Goal: Task Accomplishment & Management: Use online tool/utility

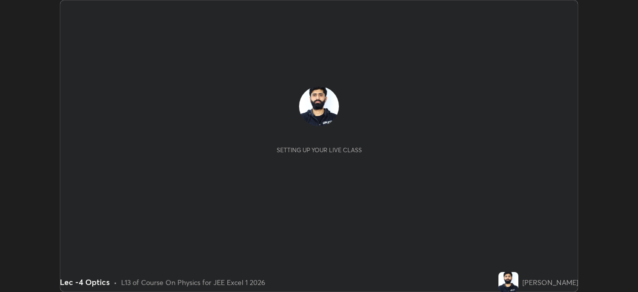
scroll to position [292, 638]
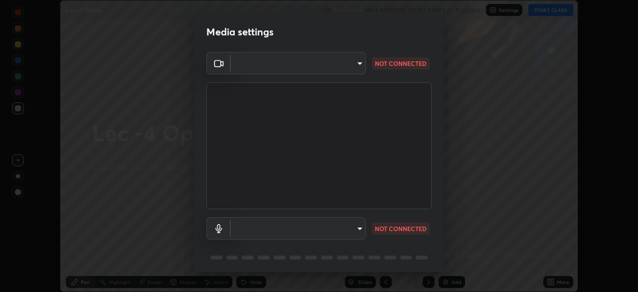
type input "b39c39fa3676aa5d69aadaccdd66f10891f302373f2f417769bad696ffd91bb2"
type input "default"
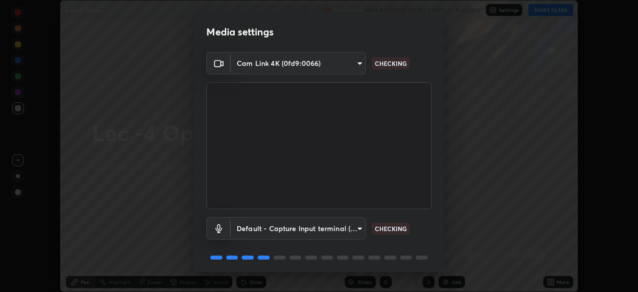
scroll to position [35, 0]
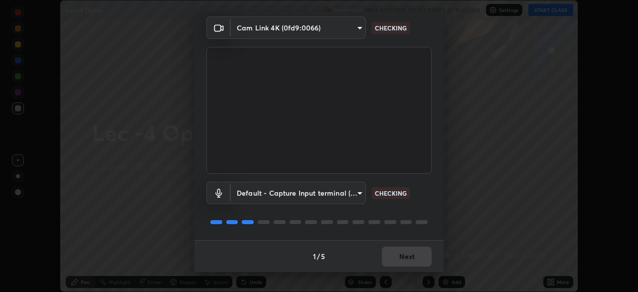
click at [402, 250] on div "1 / 5 Next" at bounding box center [318, 256] width 249 height 32
click at [398, 257] on div "1 / 5 Next" at bounding box center [318, 256] width 249 height 32
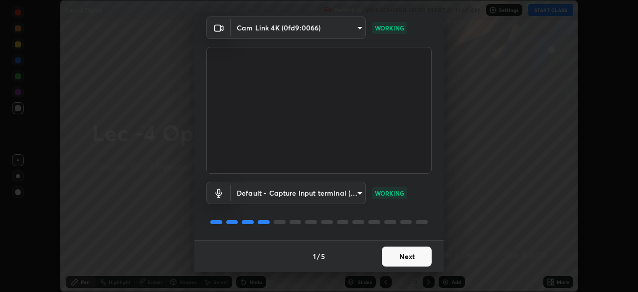
click at [409, 256] on button "Next" at bounding box center [407, 256] width 50 height 20
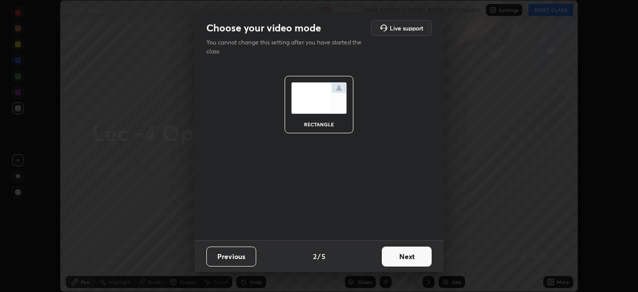
click at [407, 260] on button "Next" at bounding box center [407, 256] width 50 height 20
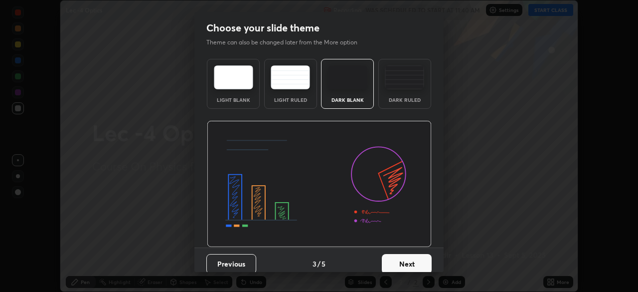
click at [410, 257] on button "Next" at bounding box center [407, 264] width 50 height 20
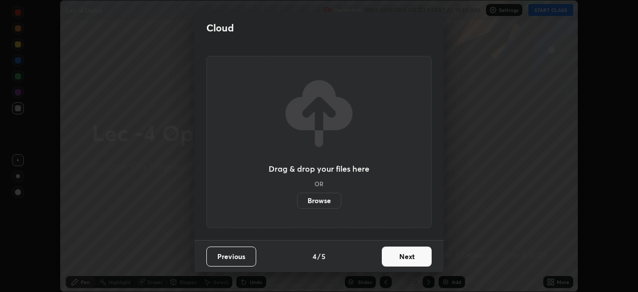
click at [409, 258] on button "Next" at bounding box center [407, 256] width 50 height 20
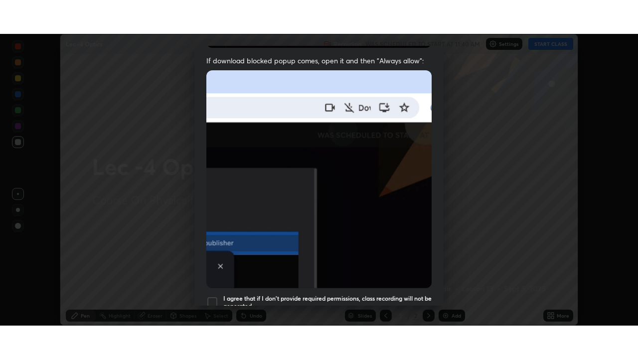
scroll to position [239, 0]
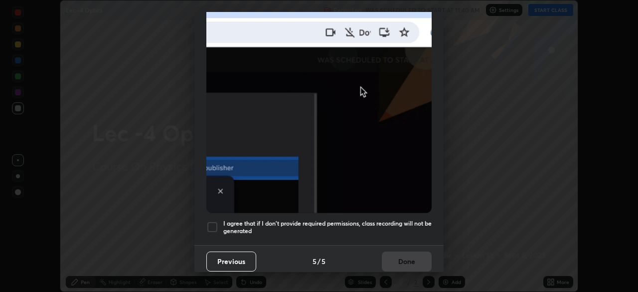
click at [214, 222] on div at bounding box center [212, 227] width 12 height 12
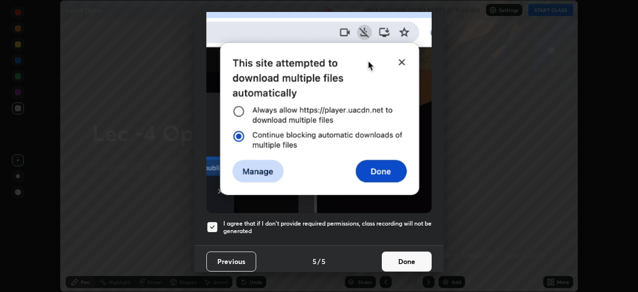
click at [409, 258] on button "Done" at bounding box center [407, 261] width 50 height 20
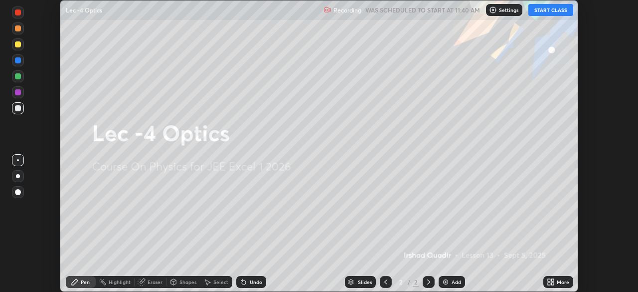
click at [551, 11] on button "START CLASS" at bounding box center [550, 10] width 45 height 12
click at [557, 281] on div "More" at bounding box center [563, 281] width 12 height 5
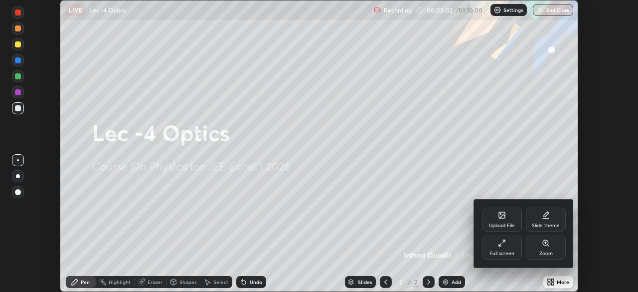
click at [547, 220] on div "Slide theme" at bounding box center [546, 219] width 40 height 24
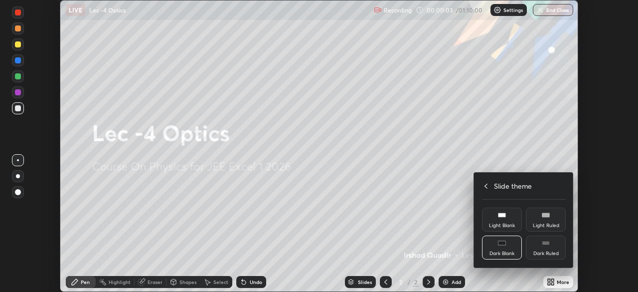
click at [544, 244] on rect at bounding box center [545, 244] width 7 height 0
click at [554, 280] on div at bounding box center [319, 146] width 638 height 292
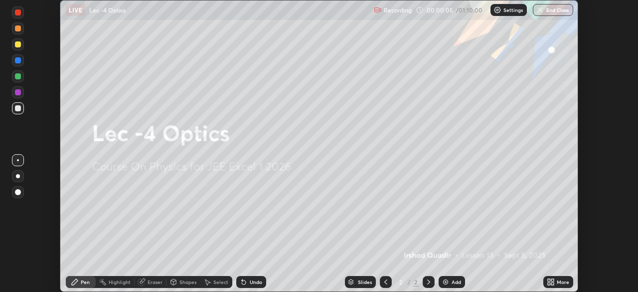
click at [553, 278] on icon at bounding box center [551, 282] width 8 height 8
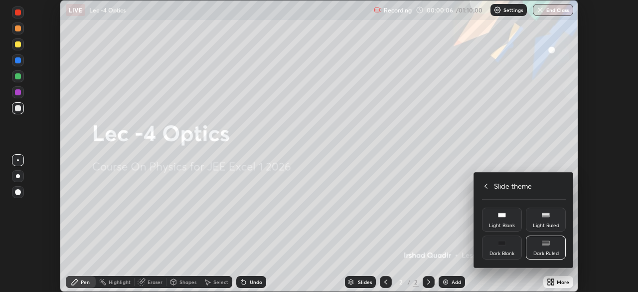
click at [457, 205] on div at bounding box center [319, 146] width 638 height 292
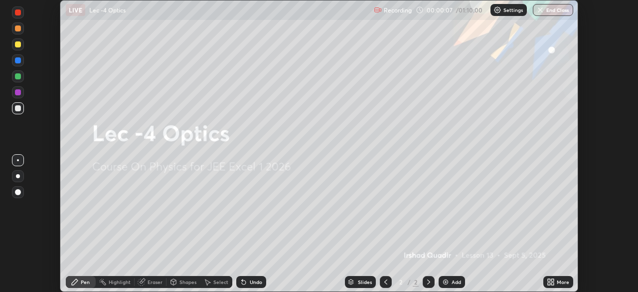
click at [456, 281] on div "Add" at bounding box center [456, 281] width 9 height 5
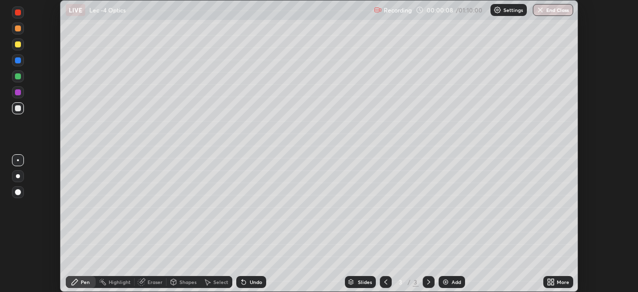
click at [557, 283] on div "More" at bounding box center [563, 281] width 12 height 5
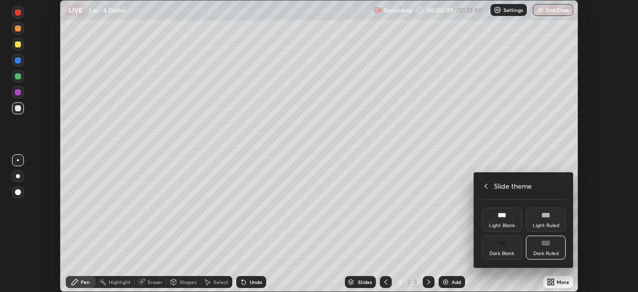
click at [485, 184] on icon at bounding box center [486, 186] width 8 height 8
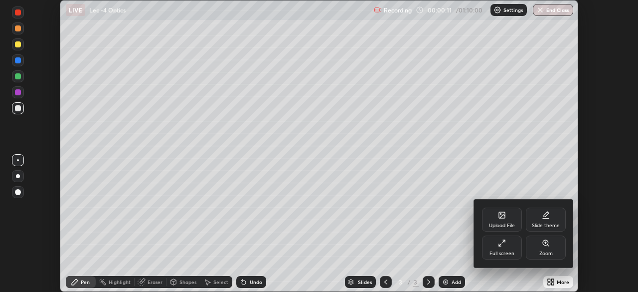
click at [504, 242] on icon at bounding box center [502, 243] width 8 height 8
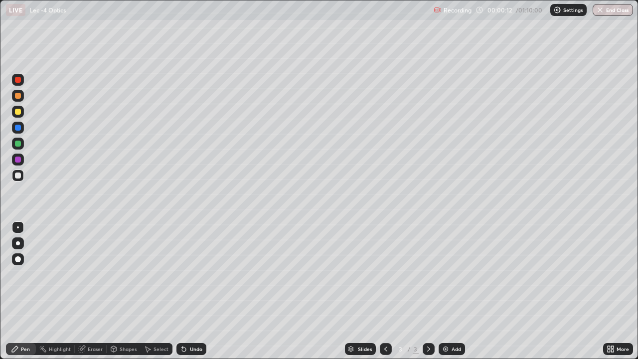
scroll to position [359, 638]
click at [14, 111] on div at bounding box center [18, 112] width 12 height 12
click at [449, 291] on div "Add" at bounding box center [452, 349] width 26 height 12
click at [128, 291] on div "Shapes" at bounding box center [128, 349] width 17 height 5
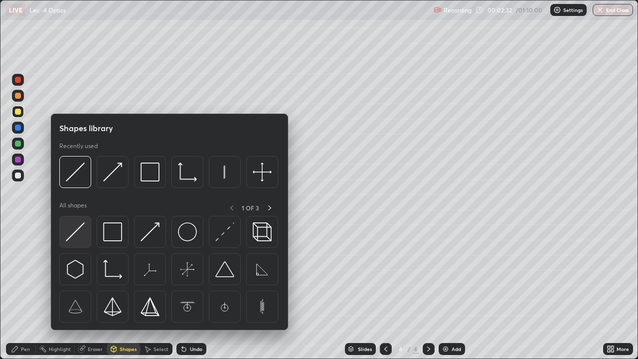
click at [80, 232] on img at bounding box center [75, 231] width 19 height 19
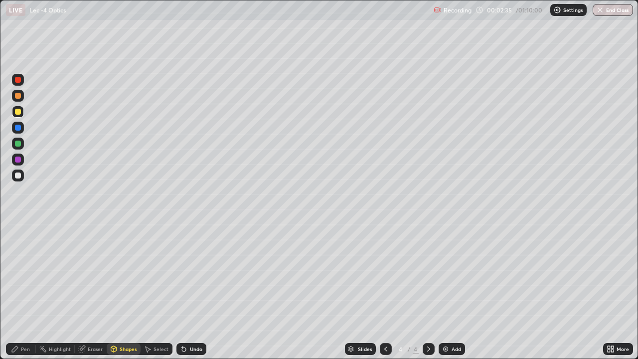
click at [27, 291] on div "Pen" at bounding box center [25, 349] width 9 height 5
click at [124, 291] on div "Shapes" at bounding box center [128, 349] width 17 height 5
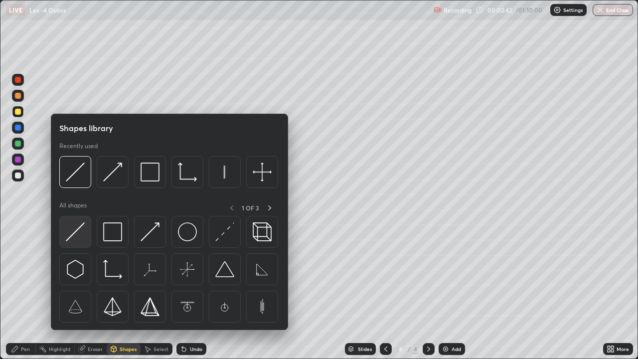
click at [77, 228] on img at bounding box center [75, 231] width 19 height 19
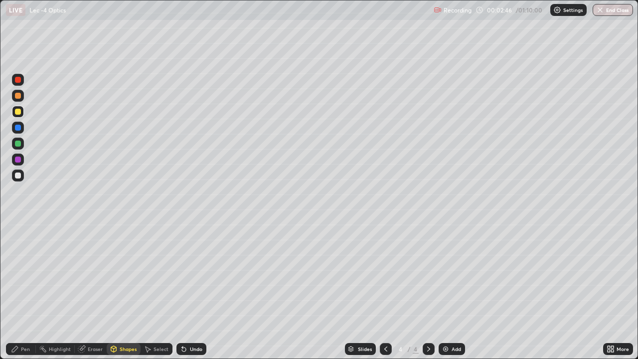
click at [29, 291] on div "Pen" at bounding box center [25, 349] width 9 height 5
click at [123, 291] on div "Shapes" at bounding box center [128, 349] width 17 height 5
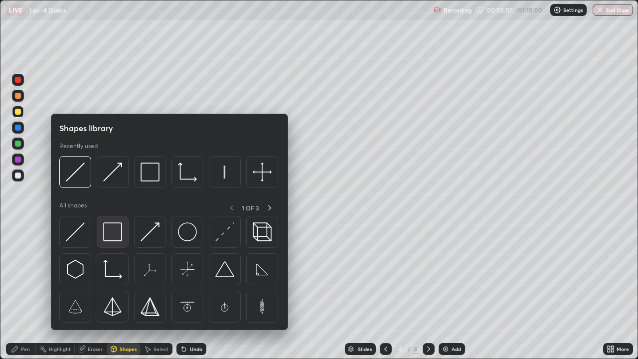
click at [106, 237] on img at bounding box center [112, 231] width 19 height 19
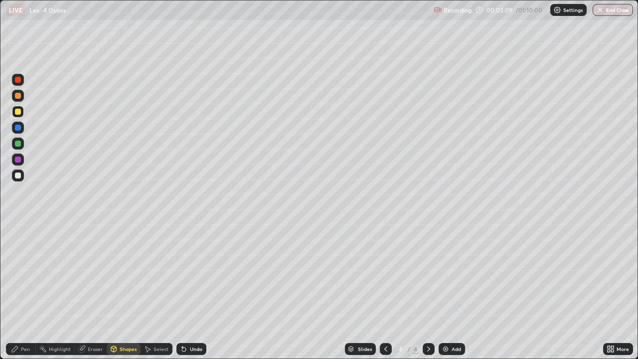
click at [22, 291] on div "Pen" at bounding box center [25, 349] width 9 height 5
click at [128, 291] on div "Shapes" at bounding box center [124, 349] width 34 height 12
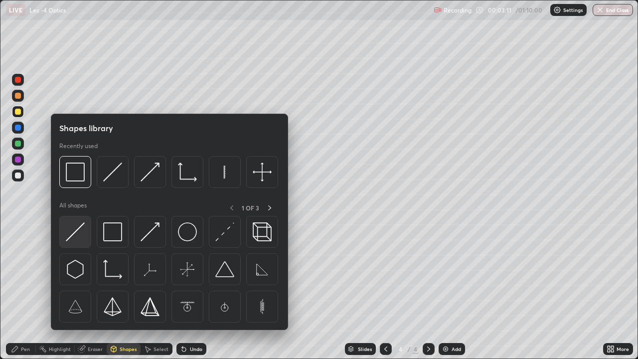
click at [80, 231] on img at bounding box center [75, 231] width 19 height 19
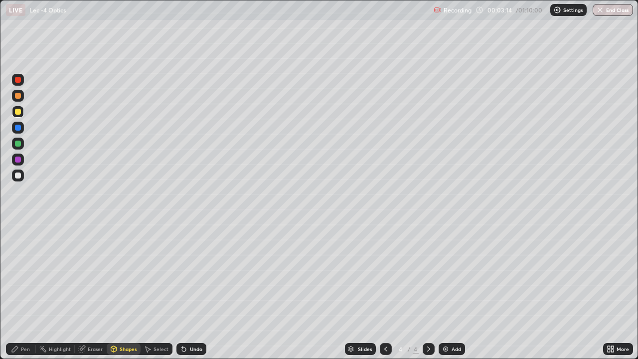
click at [27, 291] on div "Pen" at bounding box center [25, 349] width 9 height 5
click at [121, 291] on div "Shapes" at bounding box center [128, 349] width 17 height 5
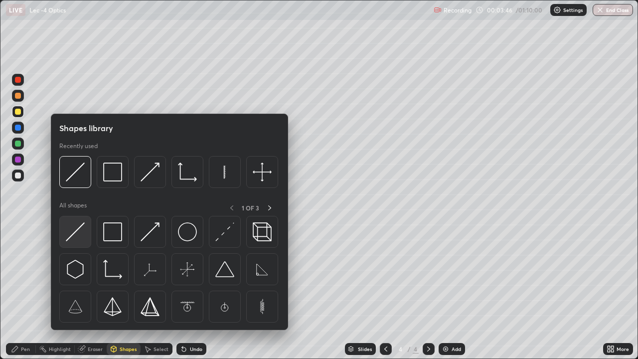
click at [74, 234] on img at bounding box center [75, 231] width 19 height 19
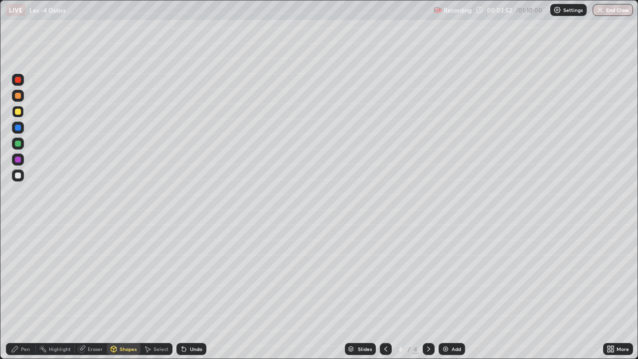
click at [191, 291] on div "Undo" at bounding box center [196, 349] width 12 height 5
click at [26, 291] on div "Pen" at bounding box center [25, 349] width 9 height 5
click at [120, 291] on div "Shapes" at bounding box center [128, 349] width 17 height 5
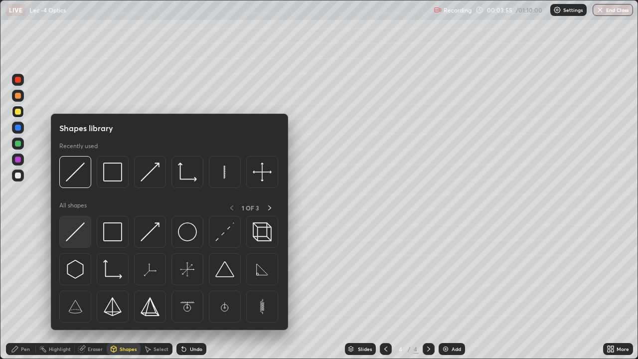
click at [74, 232] on img at bounding box center [75, 231] width 19 height 19
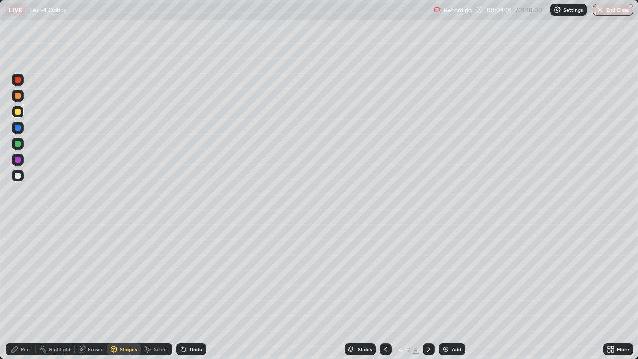
click at [27, 291] on div "Pen" at bounding box center [21, 349] width 30 height 12
click at [123, 291] on div "Shapes" at bounding box center [128, 349] width 17 height 5
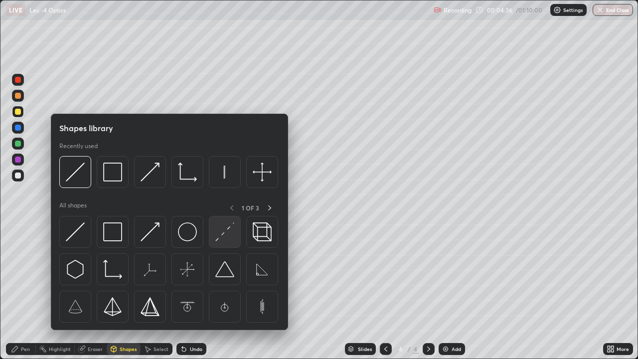
click at [224, 231] on img at bounding box center [224, 231] width 19 height 19
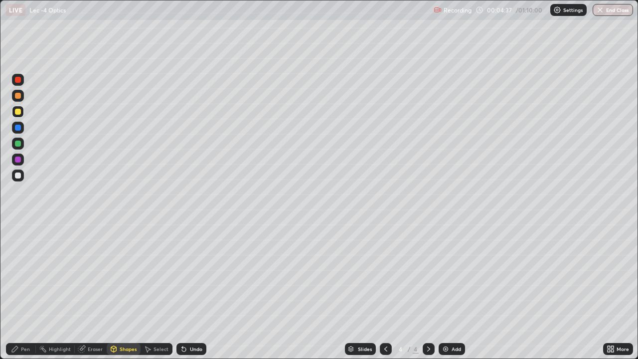
click at [22, 291] on div "Pen" at bounding box center [25, 349] width 9 height 5
click at [19, 143] on div at bounding box center [18, 144] width 6 height 6
click at [452, 291] on div "Add" at bounding box center [456, 349] width 9 height 5
click at [386, 291] on div at bounding box center [386, 349] width 12 height 12
click at [446, 291] on div "Add" at bounding box center [452, 349] width 26 height 12
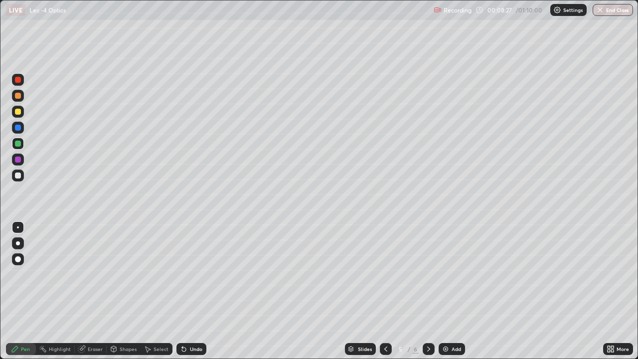
click at [125, 291] on div "Shapes" at bounding box center [128, 349] width 17 height 5
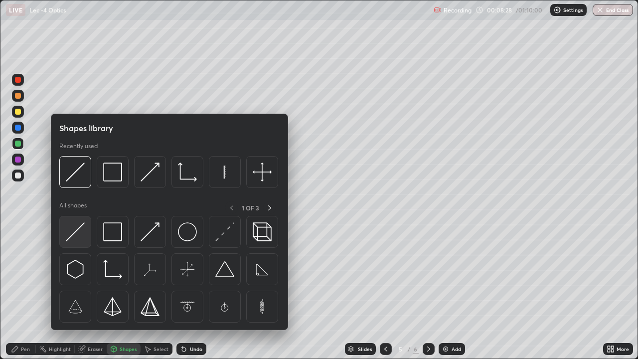
click at [80, 231] on img at bounding box center [75, 231] width 19 height 19
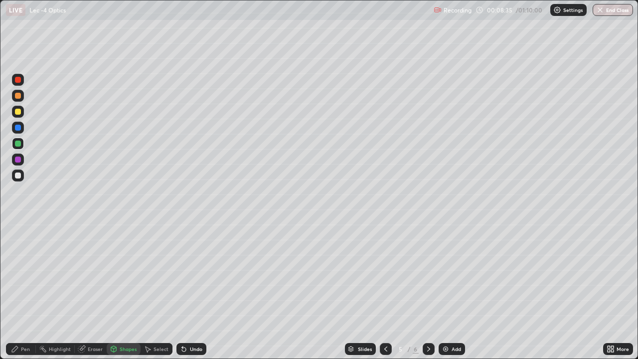
click at [25, 291] on div "Pen" at bounding box center [25, 349] width 9 height 5
click at [126, 291] on div "Shapes" at bounding box center [128, 349] width 17 height 5
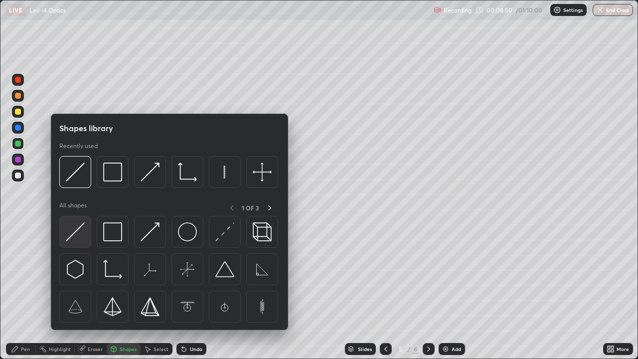
click at [79, 226] on img at bounding box center [75, 231] width 19 height 19
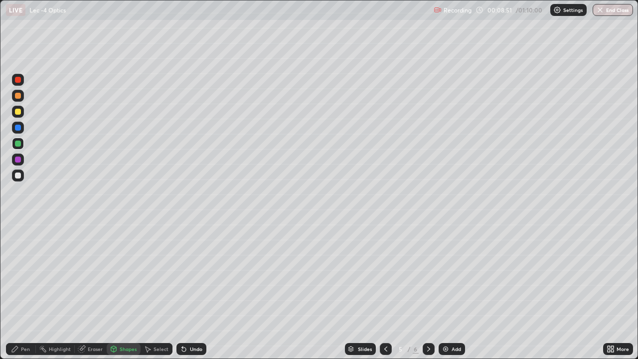
click at [17, 111] on div at bounding box center [18, 112] width 6 height 6
click at [21, 291] on div "Pen" at bounding box center [25, 349] width 9 height 5
click at [22, 158] on div at bounding box center [18, 160] width 12 height 12
click at [122, 291] on div "Shapes" at bounding box center [128, 349] width 17 height 5
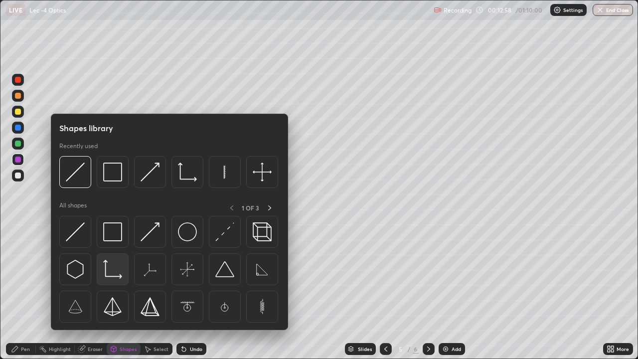
click at [104, 277] on img at bounding box center [112, 269] width 19 height 19
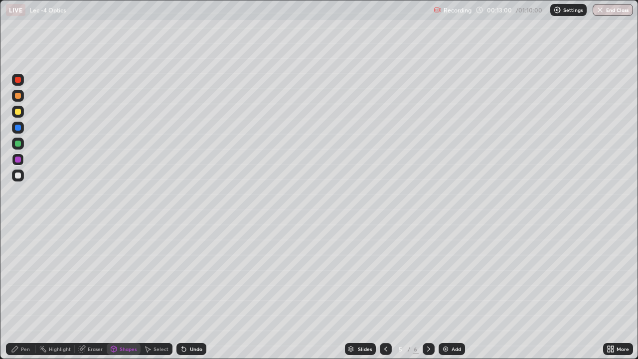
click at [26, 291] on div "Pen" at bounding box center [25, 349] width 9 height 5
click at [127, 291] on div "Shapes" at bounding box center [128, 349] width 17 height 5
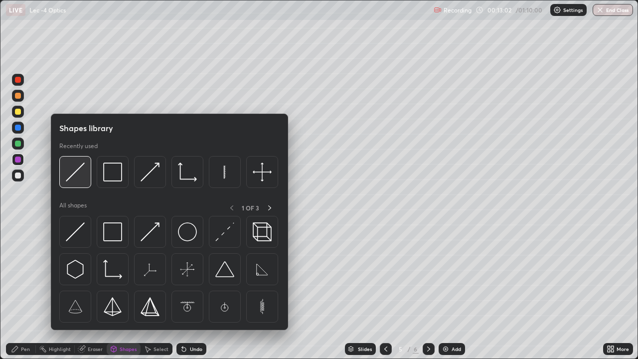
click at [73, 176] on img at bounding box center [75, 172] width 19 height 19
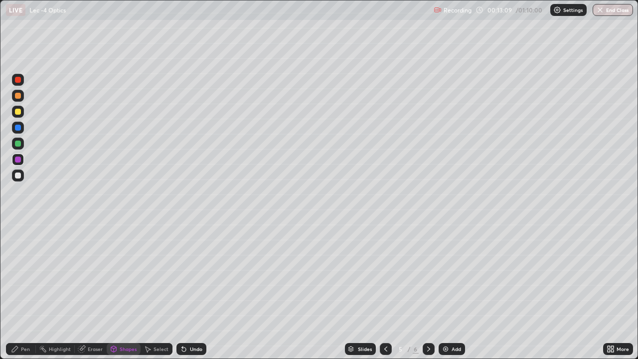
click at [28, 291] on div "Pen" at bounding box center [25, 349] width 9 height 5
click at [453, 291] on div "Add" at bounding box center [456, 349] width 9 height 5
click at [21, 111] on div at bounding box center [18, 112] width 12 height 12
click at [127, 291] on div "Shapes" at bounding box center [128, 349] width 17 height 5
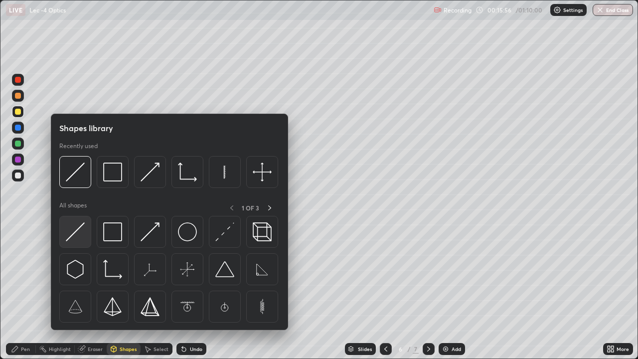
click at [74, 236] on img at bounding box center [75, 231] width 19 height 19
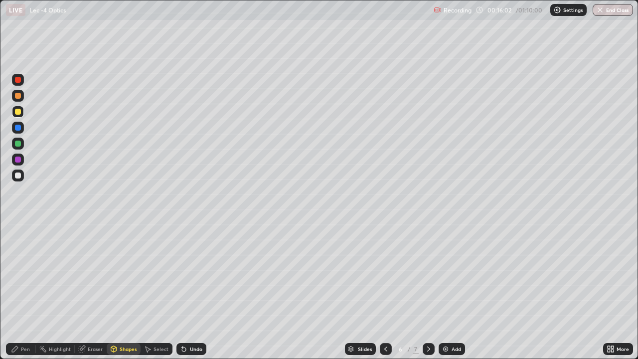
click at [24, 291] on div "Pen" at bounding box center [21, 349] width 30 height 12
click at [92, 291] on div "Eraser" at bounding box center [95, 349] width 15 height 5
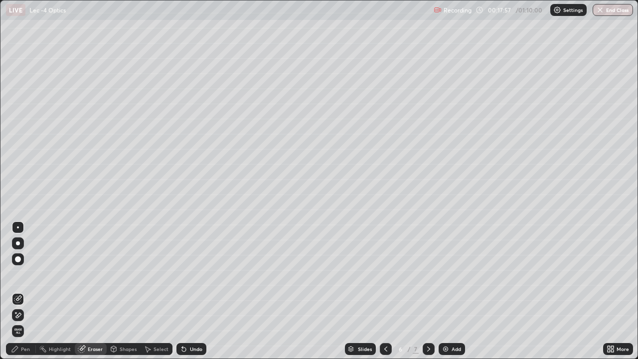
click at [24, 291] on div "Pen" at bounding box center [21, 349] width 30 height 12
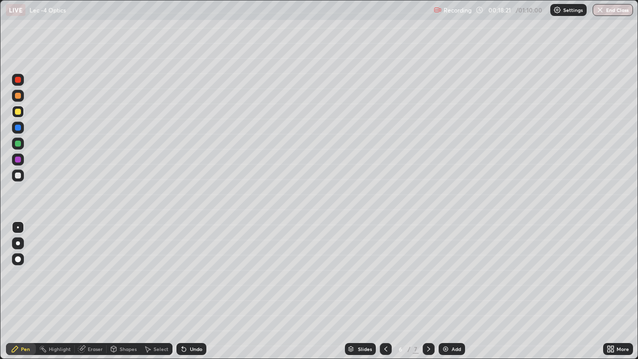
click at [21, 111] on div at bounding box center [18, 112] width 12 height 12
click at [21, 82] on div at bounding box center [18, 80] width 12 height 12
click at [95, 291] on div "Eraser" at bounding box center [95, 349] width 15 height 5
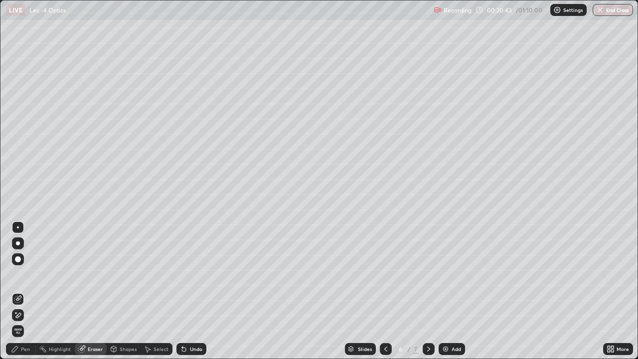
click at [28, 291] on div "Pen" at bounding box center [25, 349] width 9 height 5
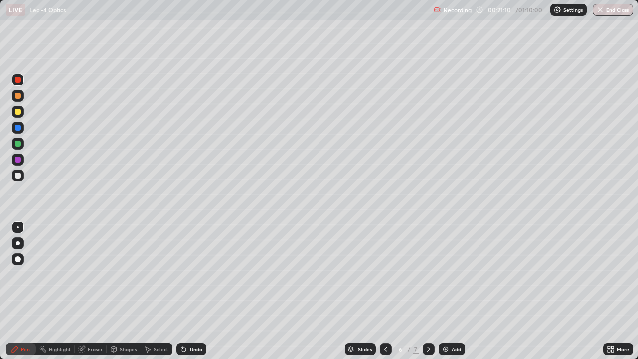
click at [20, 111] on div at bounding box center [18, 112] width 6 height 6
click at [454, 291] on div "Add" at bounding box center [456, 349] width 9 height 5
click at [385, 291] on icon at bounding box center [386, 349] width 8 height 8
click at [619, 14] on button "End Class" at bounding box center [613, 10] width 40 height 12
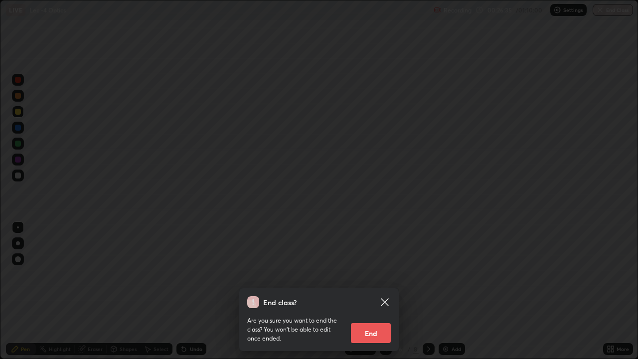
click at [428, 291] on div "End class? Are you sure you want to end the class? You won’t be able to edit on…" at bounding box center [319, 179] width 638 height 359
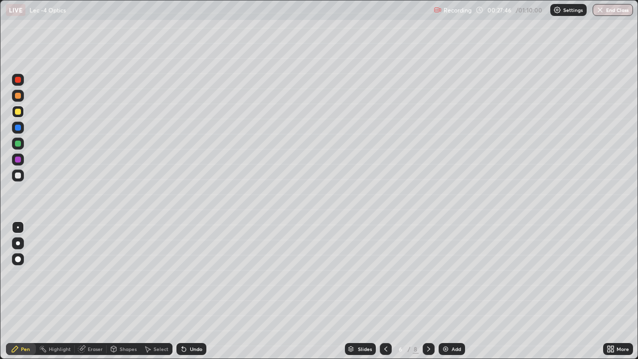
click at [613, 9] on button "End Class" at bounding box center [613, 10] width 40 height 12
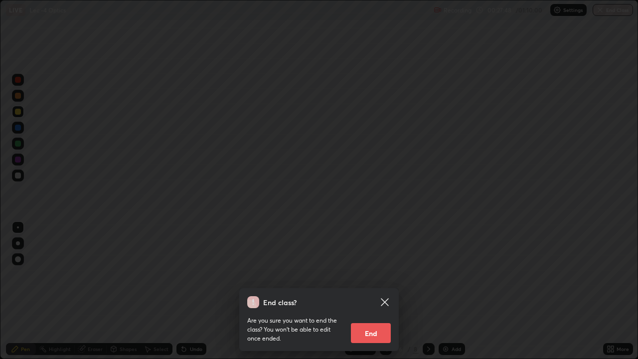
click at [375, 291] on button "End" at bounding box center [371, 333] width 40 height 20
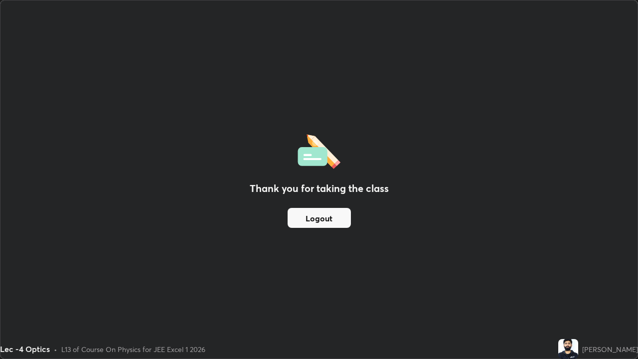
click at [331, 223] on button "Logout" at bounding box center [319, 218] width 63 height 20
click at [338, 224] on button "Logout" at bounding box center [319, 218] width 63 height 20
click at [335, 216] on button "Logout" at bounding box center [319, 218] width 63 height 20
click at [325, 221] on button "Logout" at bounding box center [319, 218] width 63 height 20
click at [329, 216] on button "Logout" at bounding box center [319, 218] width 63 height 20
